Goal: Information Seeking & Learning: Learn about a topic

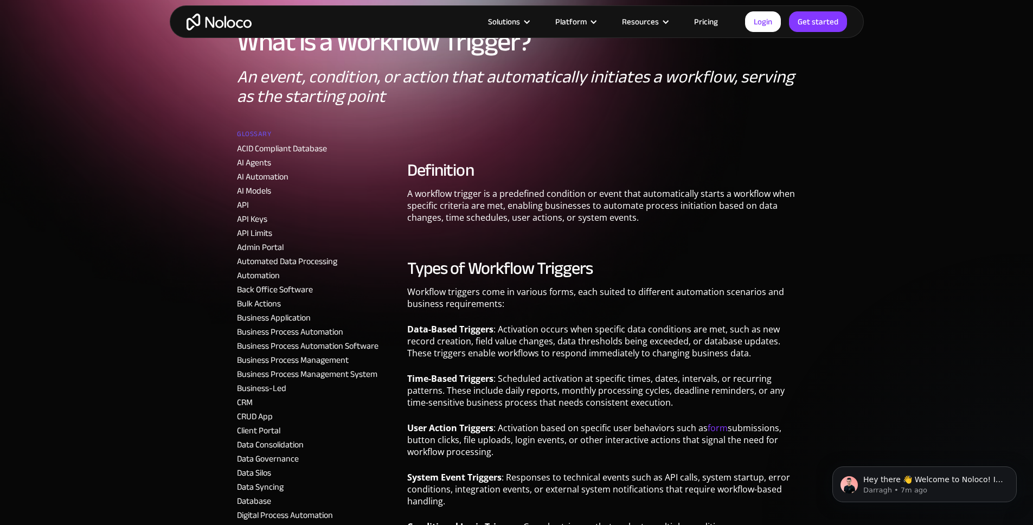
scroll to position [88, 0]
click at [617, 192] on p "A workflow trigger is a predefined condition or event that automatically starts…" at bounding box center [601, 210] width 389 height 44
click at [616, 192] on p "A workflow trigger is a predefined condition or event that automatically starts…" at bounding box center [601, 210] width 389 height 44
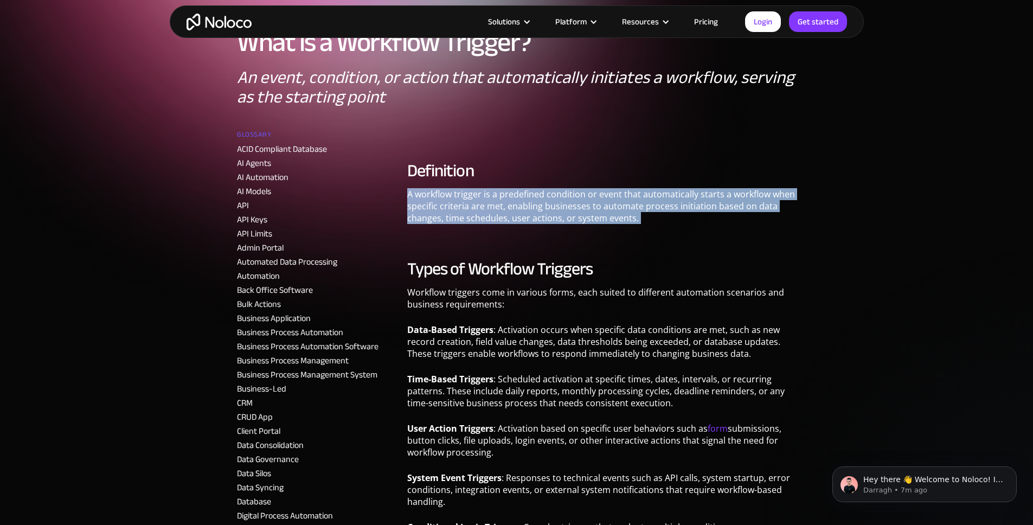
click at [616, 192] on p "A workflow trigger is a predefined condition or event that automatically starts…" at bounding box center [601, 210] width 389 height 44
click at [615, 202] on p "A workflow trigger is a predefined condition or event that automatically starts…" at bounding box center [601, 210] width 389 height 44
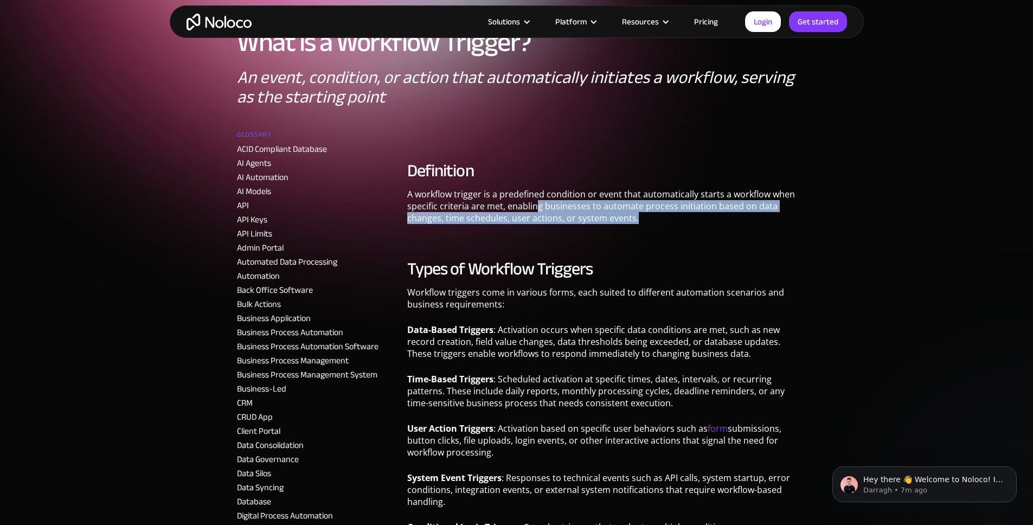
drag, startPoint x: 698, startPoint y: 223, endPoint x: 534, endPoint y: 207, distance: 165.6
click at [534, 207] on p "A workflow trigger is a predefined condition or event that automatically starts…" at bounding box center [601, 210] width 389 height 44
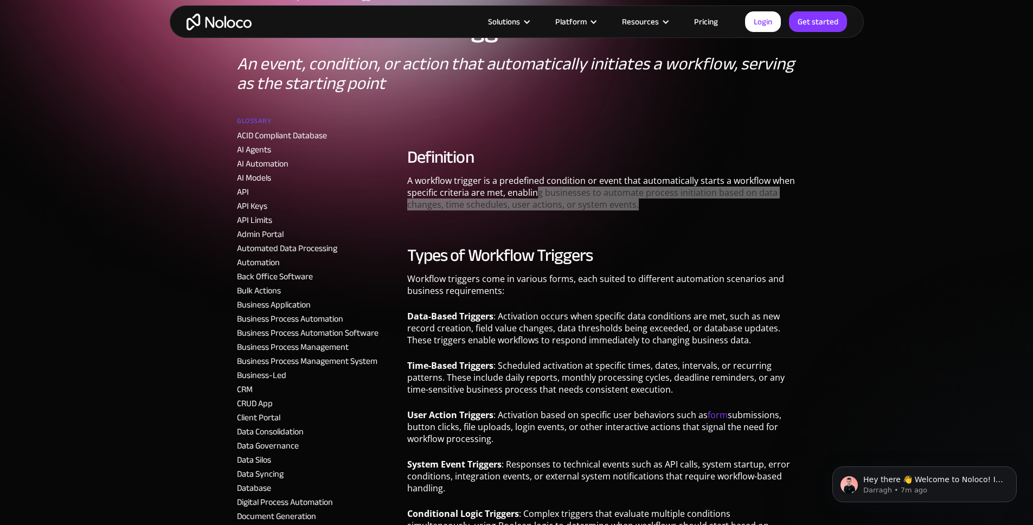
scroll to position [0, 0]
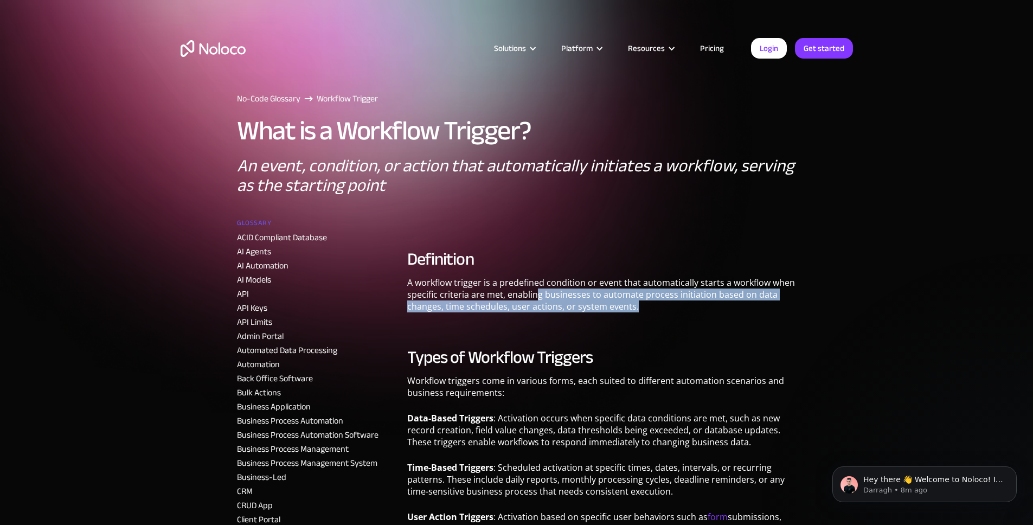
click at [332, 127] on h1 "What is a Workflow Trigger?" at bounding box center [384, 130] width 294 height 29
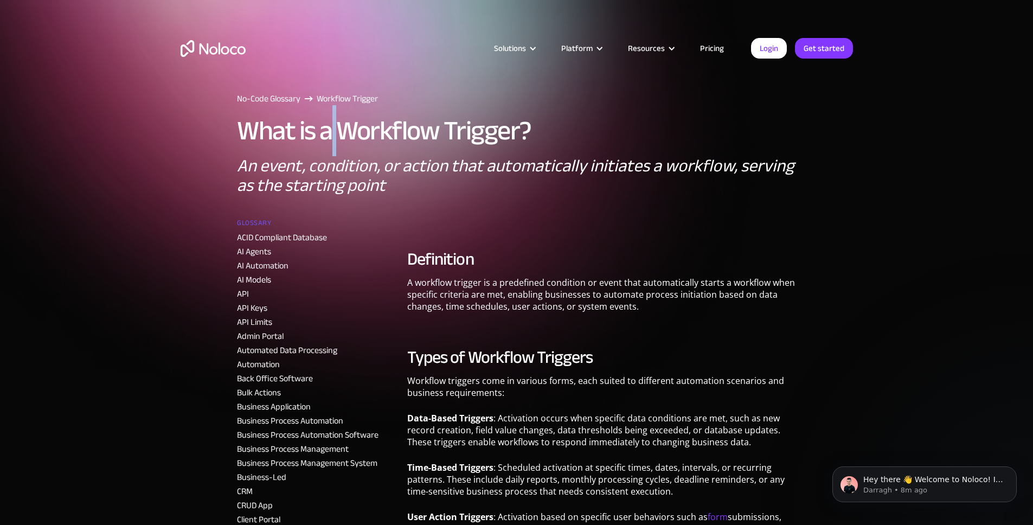
click at [332, 127] on h1 "What is a Workflow Trigger?" at bounding box center [384, 130] width 294 height 29
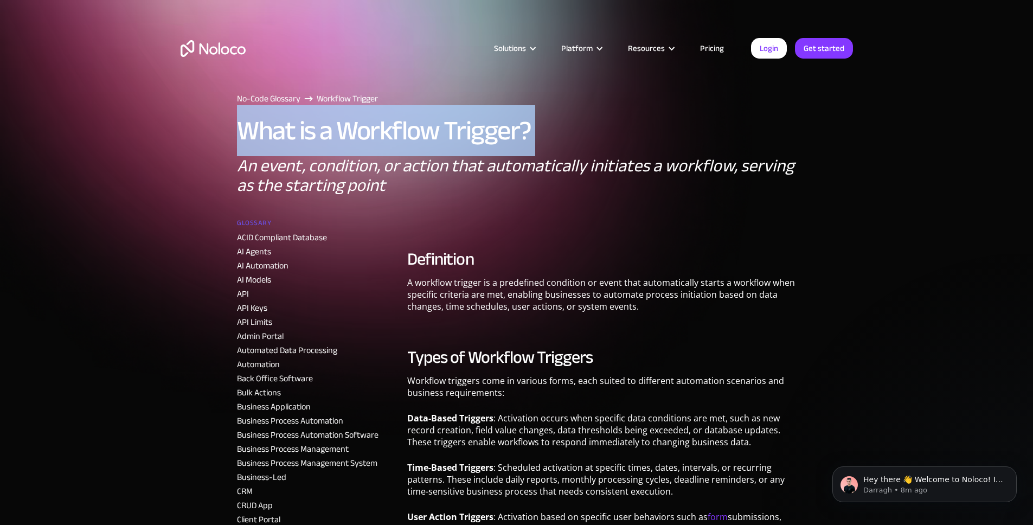
click at [332, 127] on h1 "What is a Workflow Trigger?" at bounding box center [384, 130] width 294 height 29
copy h1 "What is a Workflow Trigger?"
